Goal: Transaction & Acquisition: Purchase product/service

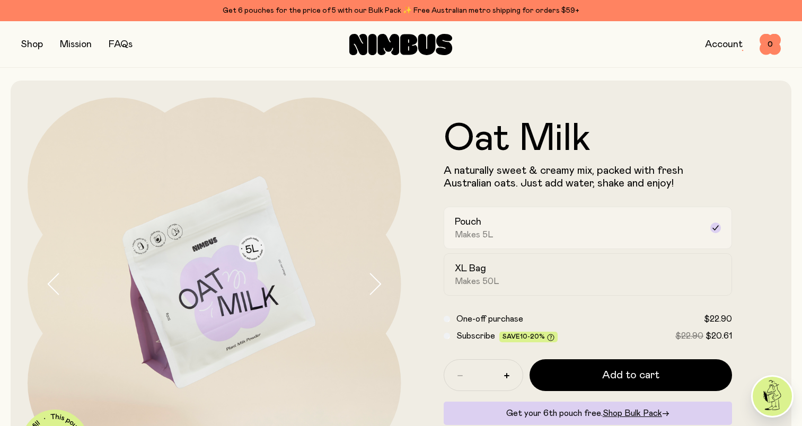
click at [539, 230] on div "Pouch Makes 5L" at bounding box center [578, 228] width 247 height 24
click at [507, 278] on div "XL Bag Makes 50L" at bounding box center [578, 274] width 247 height 24
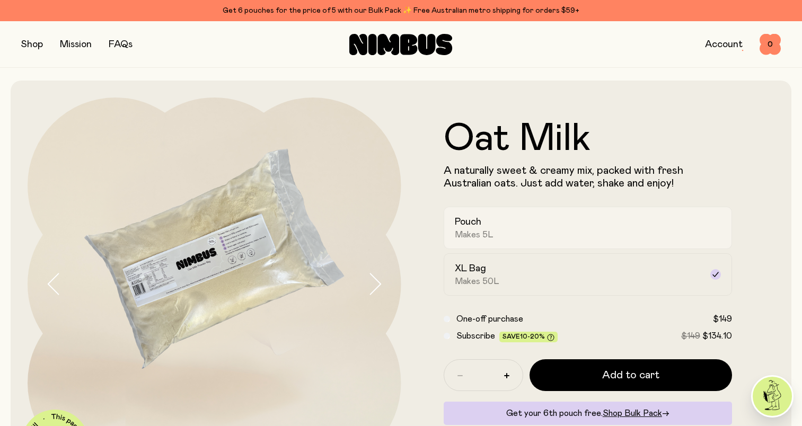
click at [499, 228] on div "Pouch Makes 5L" at bounding box center [578, 228] width 247 height 24
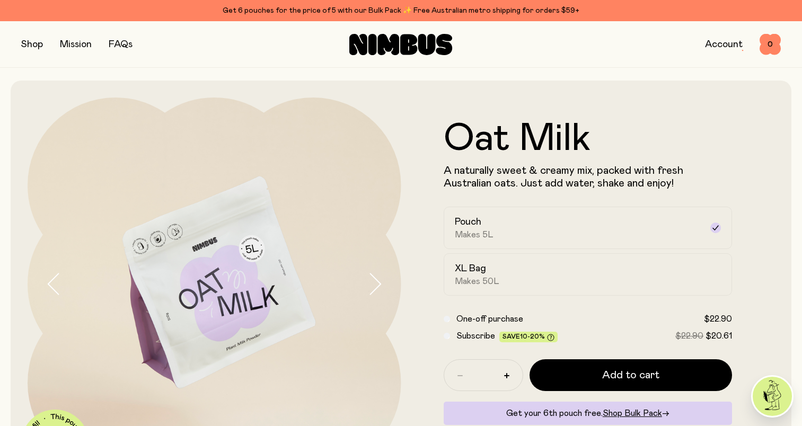
click at [27, 44] on button "button" at bounding box center [32, 44] width 22 height 15
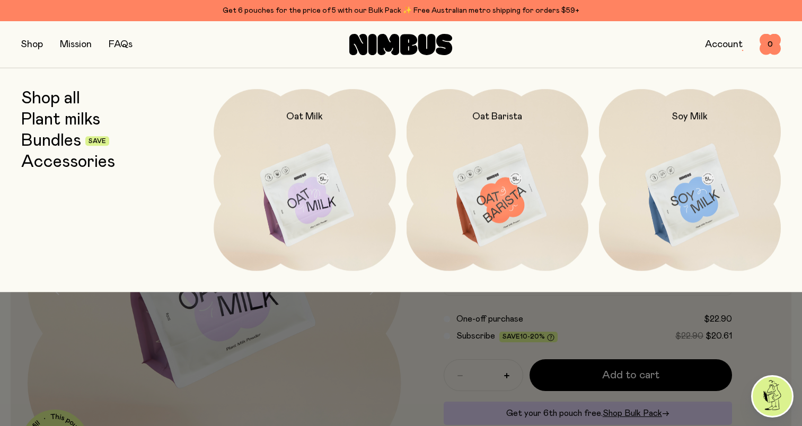
click at [48, 143] on link "Bundles" at bounding box center [51, 140] width 60 height 19
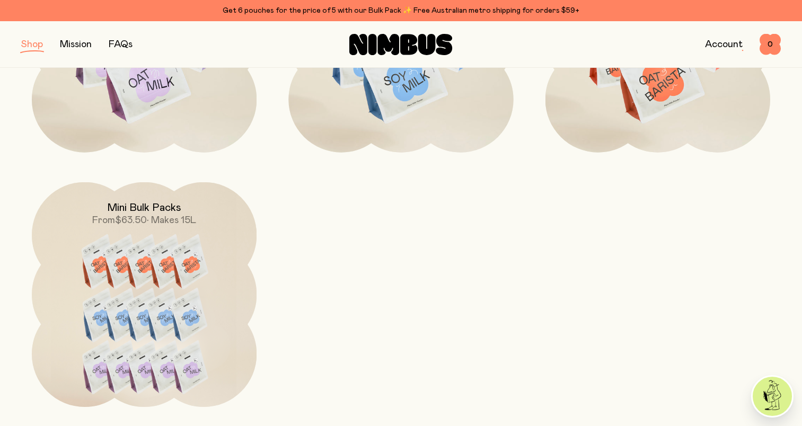
scroll to position [583, 0]
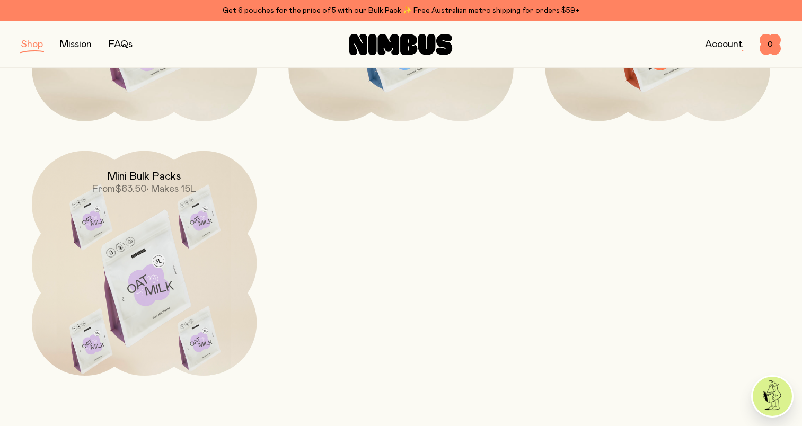
click at [168, 245] on img at bounding box center [144, 283] width 225 height 264
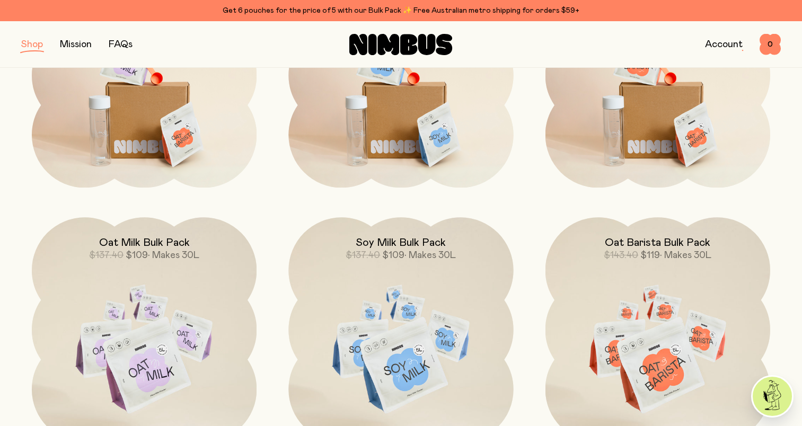
scroll to position [212, 0]
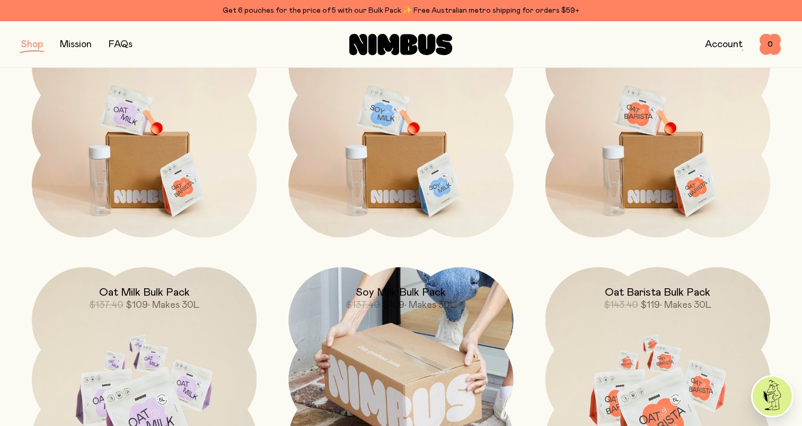
click at [347, 304] on span "$137.40" at bounding box center [362, 305] width 34 height 10
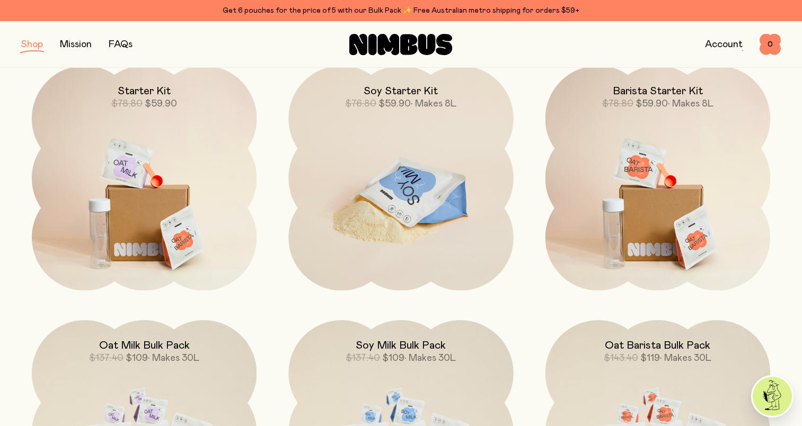
scroll to position [106, 0]
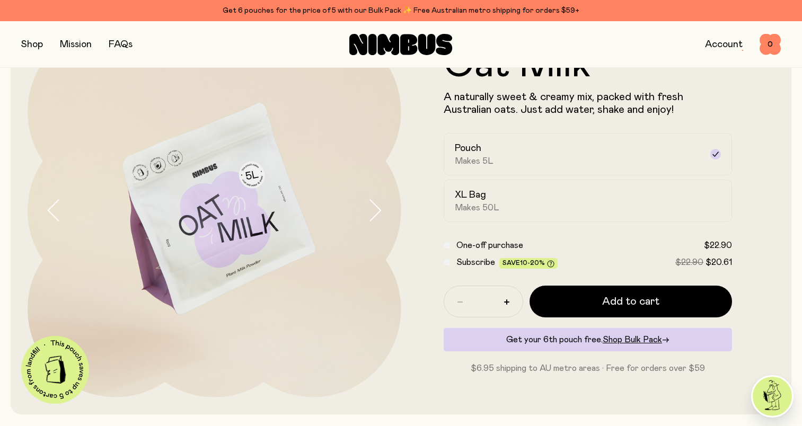
scroll to position [53, 0]
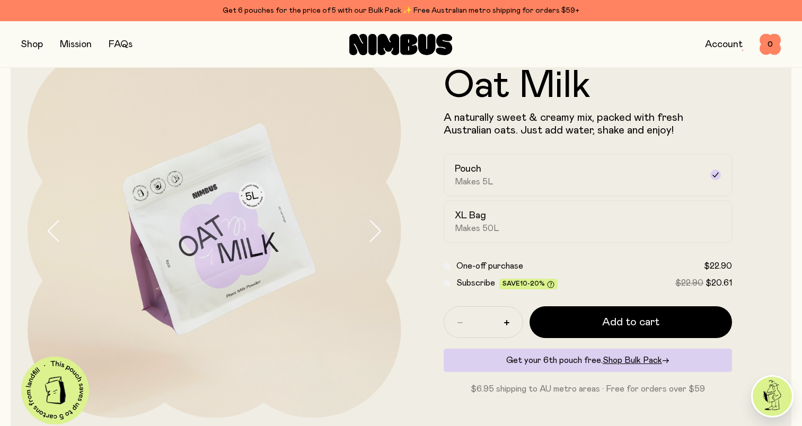
click at [31, 46] on button "button" at bounding box center [32, 44] width 22 height 15
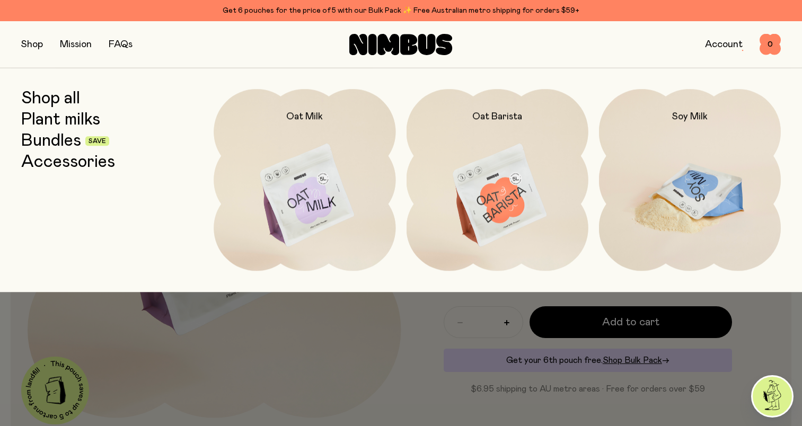
click at [706, 191] on img at bounding box center [690, 196] width 182 height 214
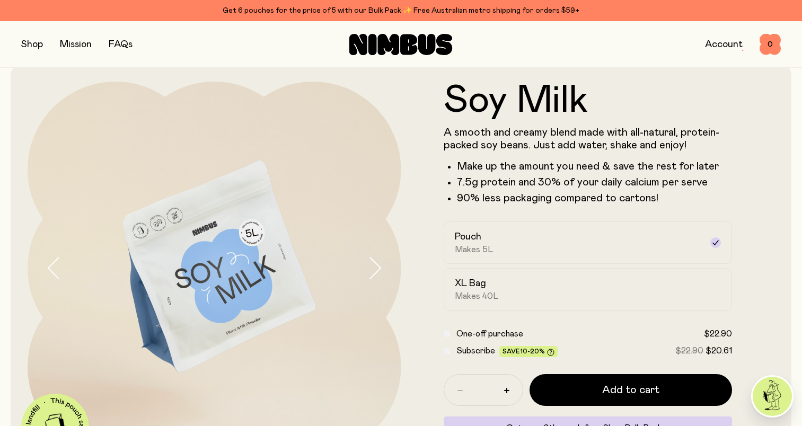
scroll to position [53, 0]
